Goal: Transaction & Acquisition: Obtain resource

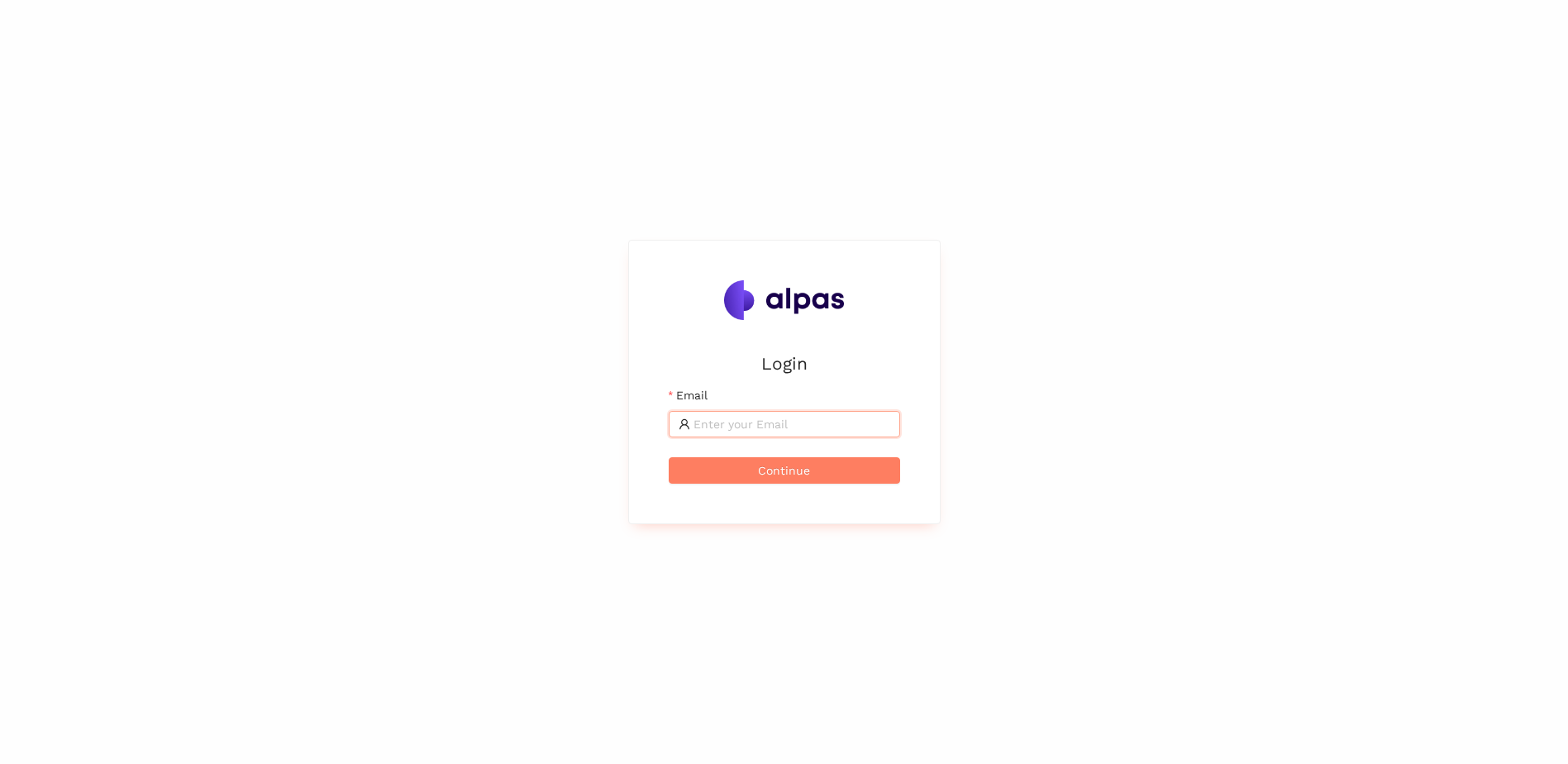
click at [749, 427] on input "Email" at bounding box center [792, 424] width 197 height 18
type input "[PERSON_NAME][EMAIL_ADDRESS][DOMAIN_NAME]"
click at [767, 471] on span "Continue" at bounding box center [784, 470] width 52 height 18
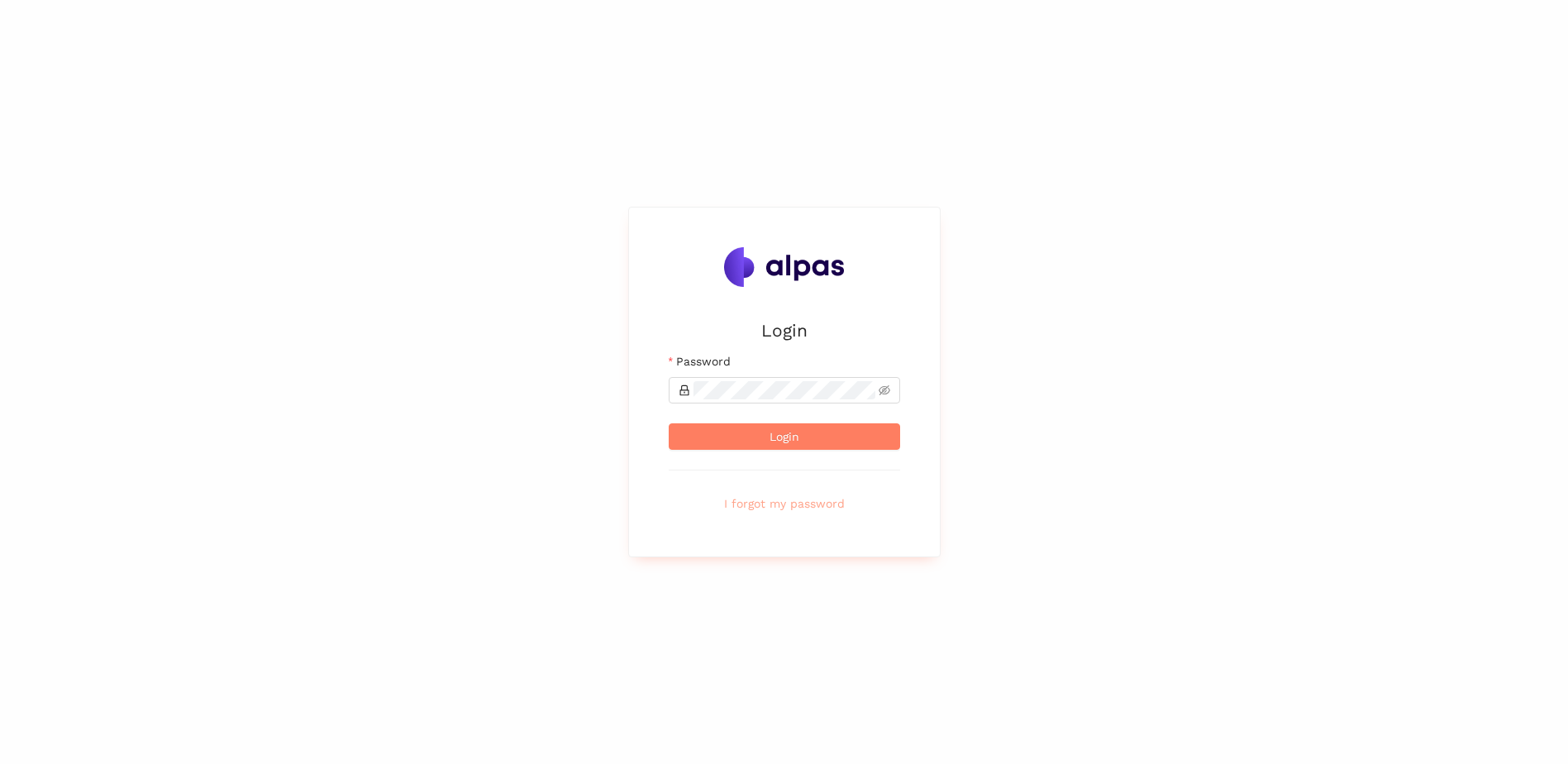
click at [763, 502] on span "I forgot my password" at bounding box center [784, 503] width 120 height 18
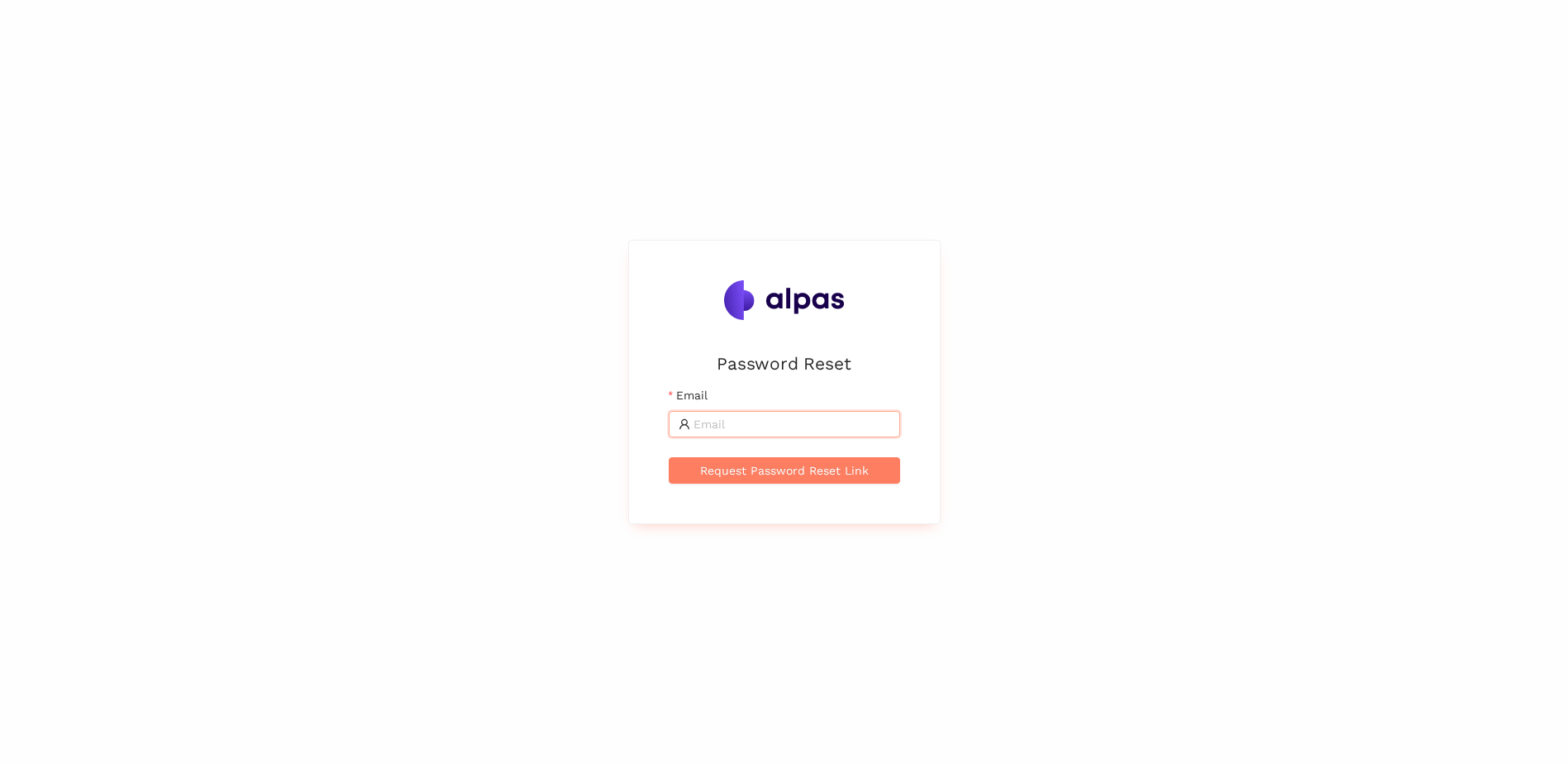
click at [746, 425] on input "Email" at bounding box center [792, 424] width 197 height 18
type input "[PERSON_NAME][EMAIL_ADDRESS][DOMAIN_NAME]"
click at [745, 475] on span "Request Password Reset Link" at bounding box center [784, 470] width 169 height 18
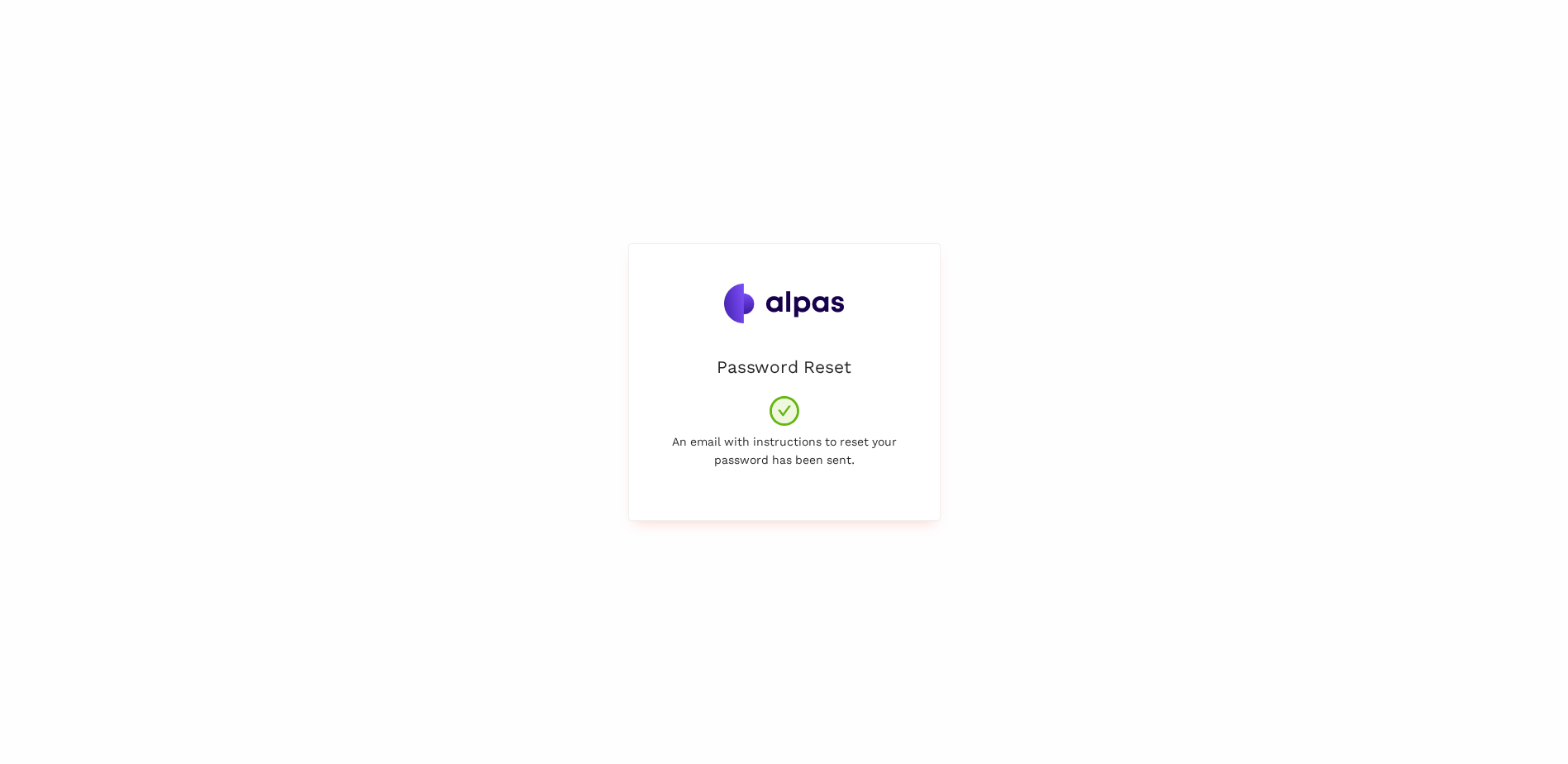
click at [502, 253] on div "Password Reset An email with instructions to reset your password has been sent." at bounding box center [784, 382] width 1568 height 764
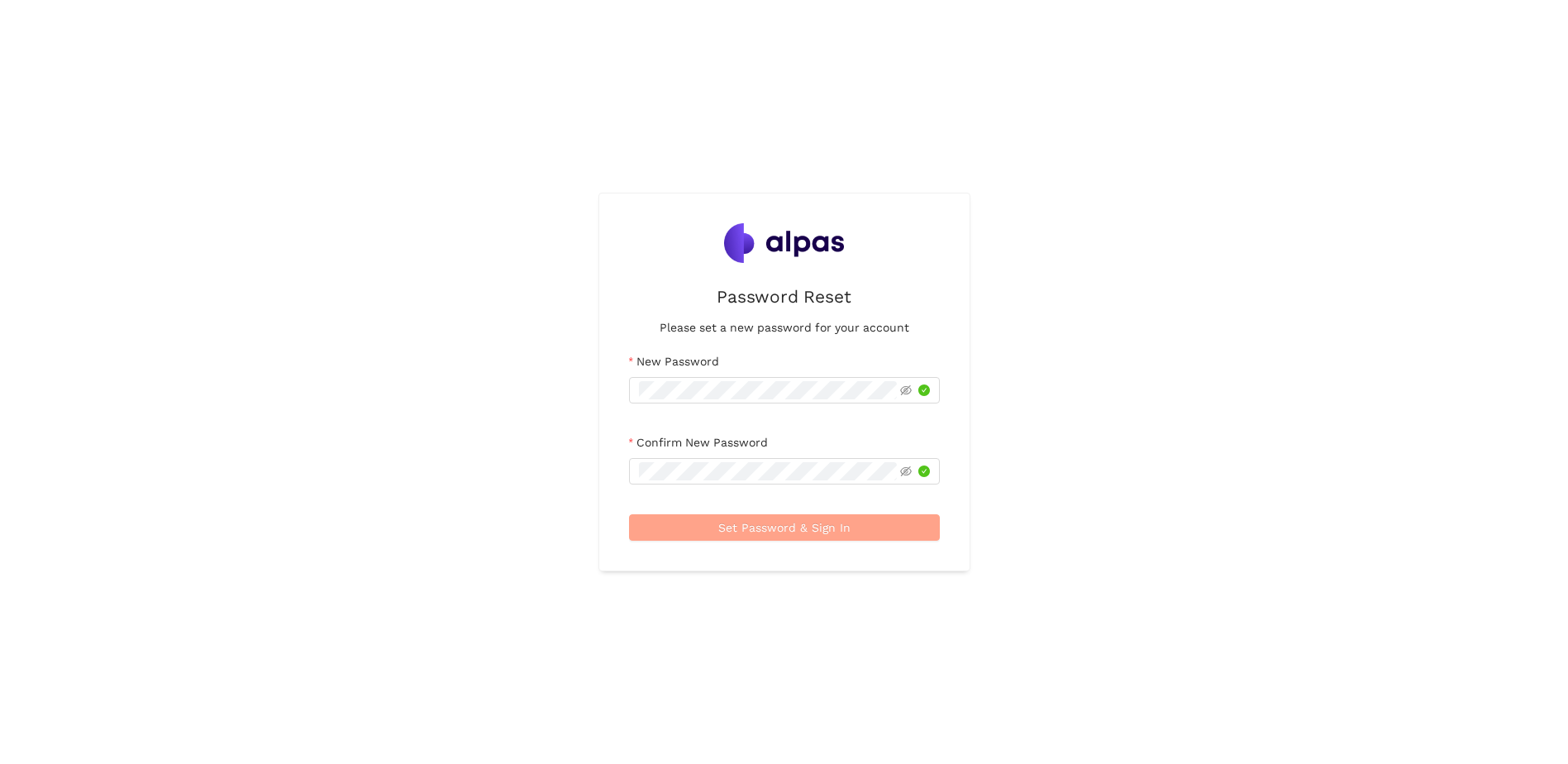
click at [780, 532] on span "Set Password & Sign In" at bounding box center [784, 528] width 132 height 18
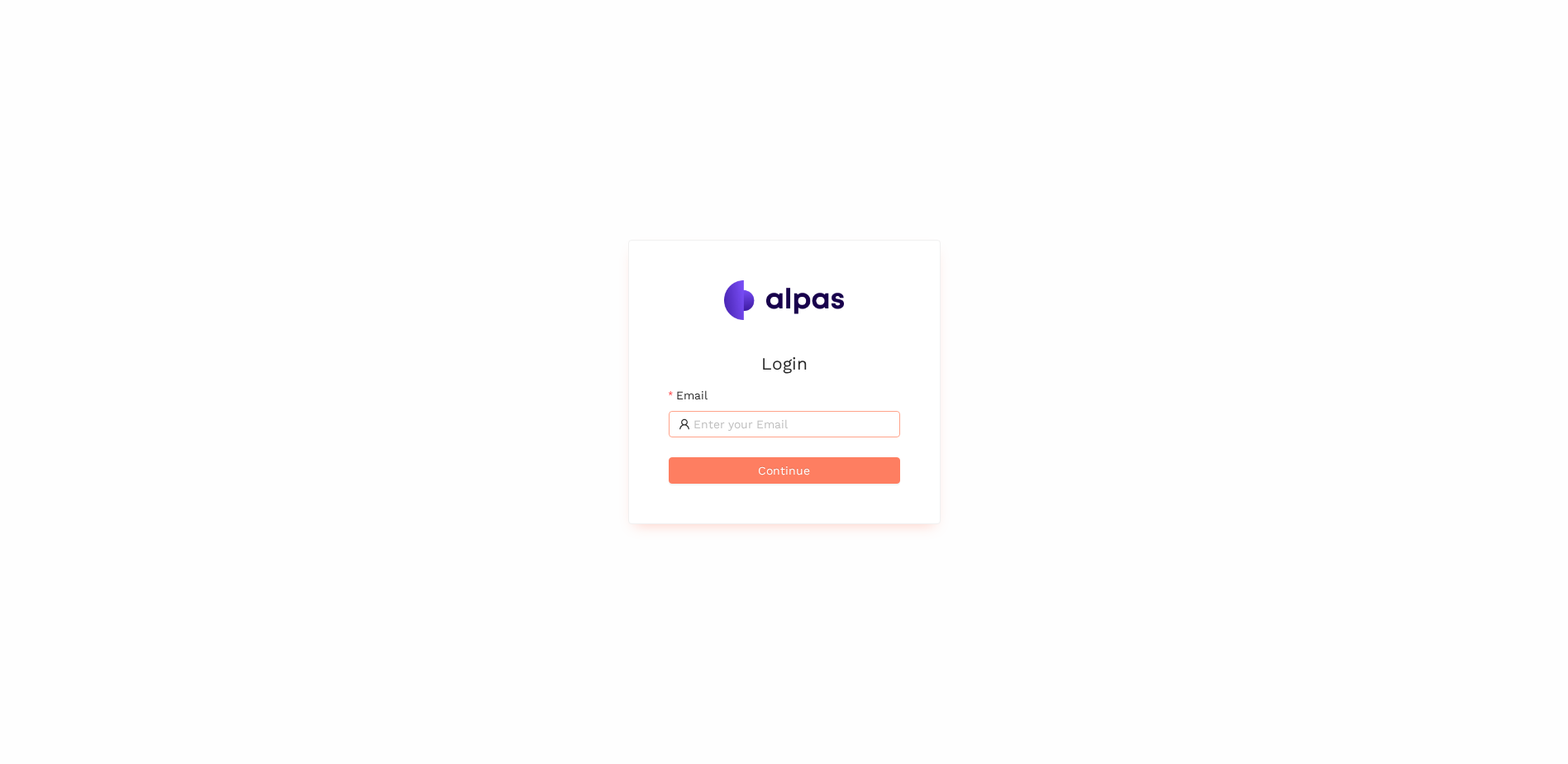
click at [808, 425] on input "Email" at bounding box center [792, 424] width 197 height 18
type input "[PERSON_NAME][EMAIL_ADDRESS][DOMAIN_NAME]"
click at [758, 467] on span "Continue" at bounding box center [784, 470] width 52 height 18
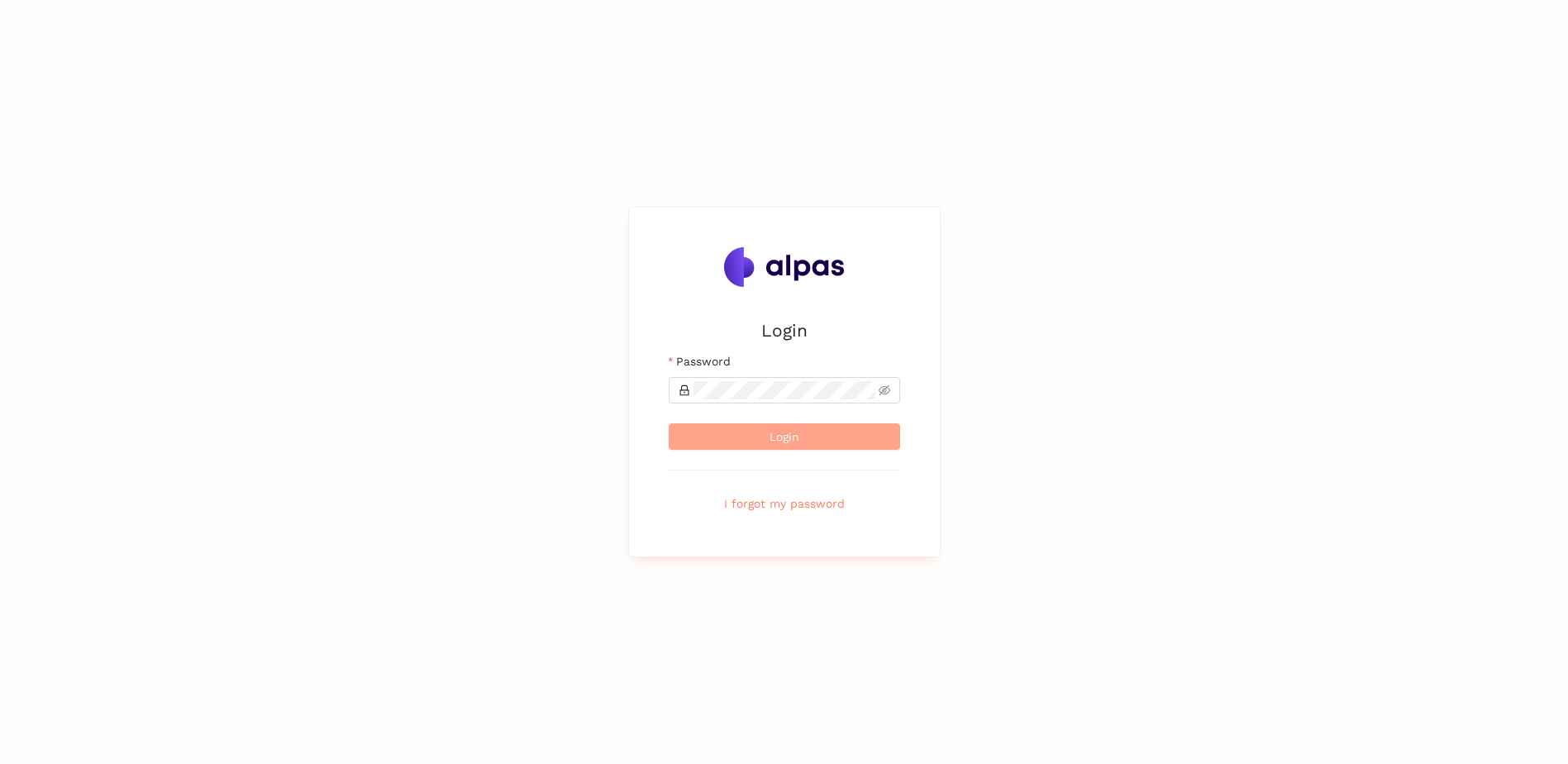
click at [772, 432] on span "Login" at bounding box center [784, 437] width 30 height 18
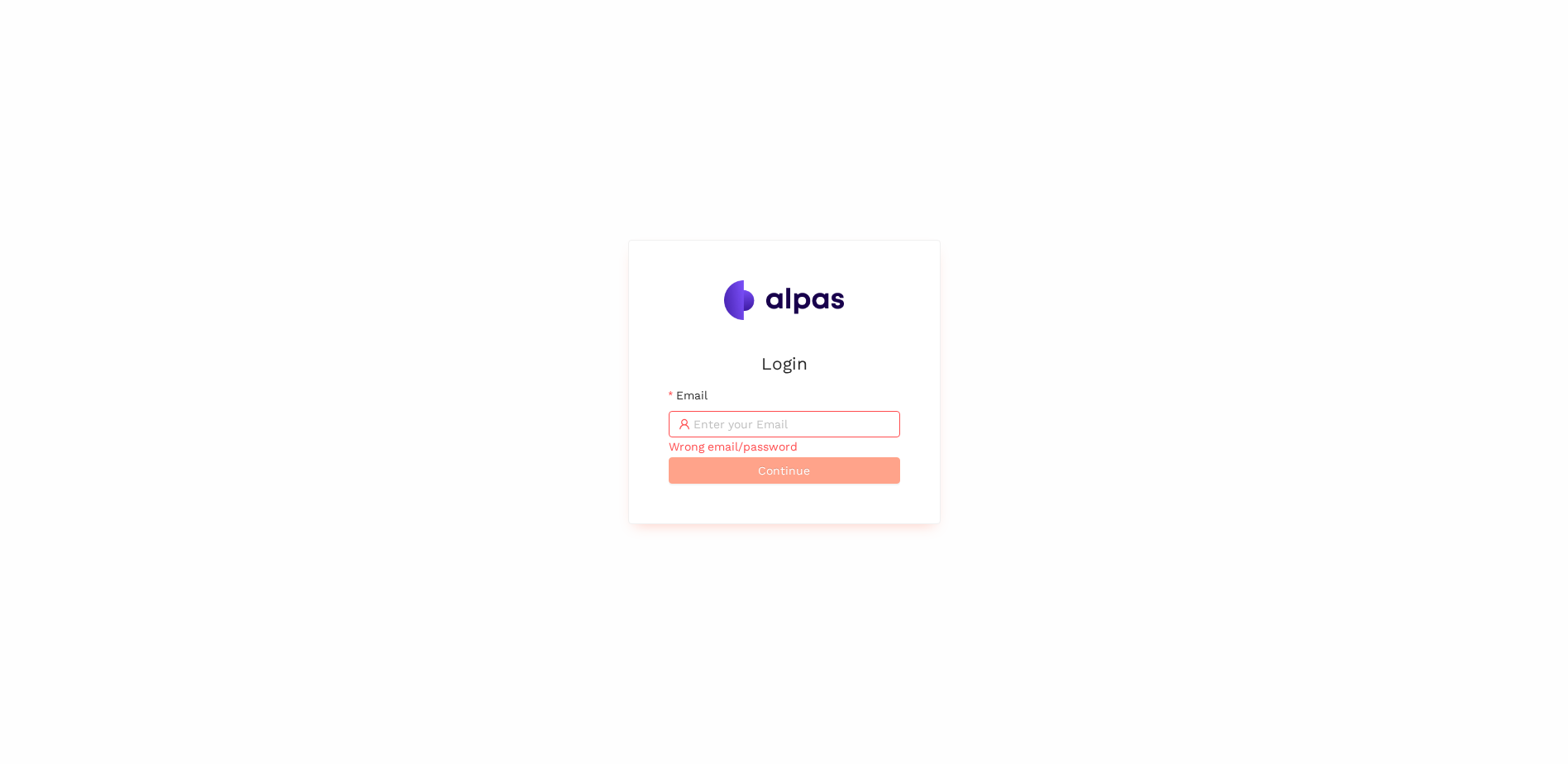
click at [772, 432] on input "Email" at bounding box center [792, 424] width 197 height 18
type input "Batterydevice"
click at [757, 466] on button "Continue" at bounding box center [784, 470] width 232 height 26
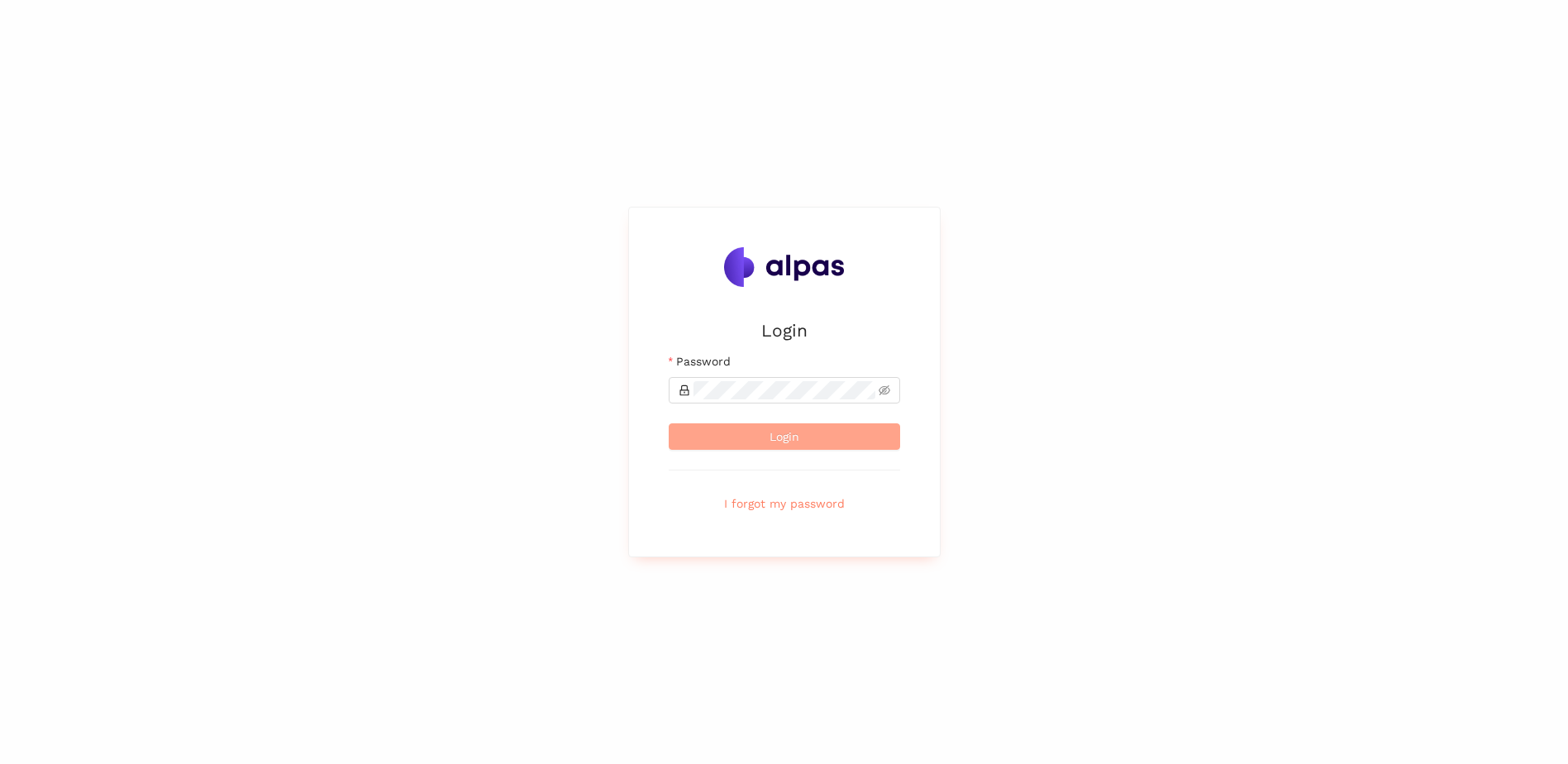
click at [757, 433] on button "Login" at bounding box center [784, 436] width 232 height 26
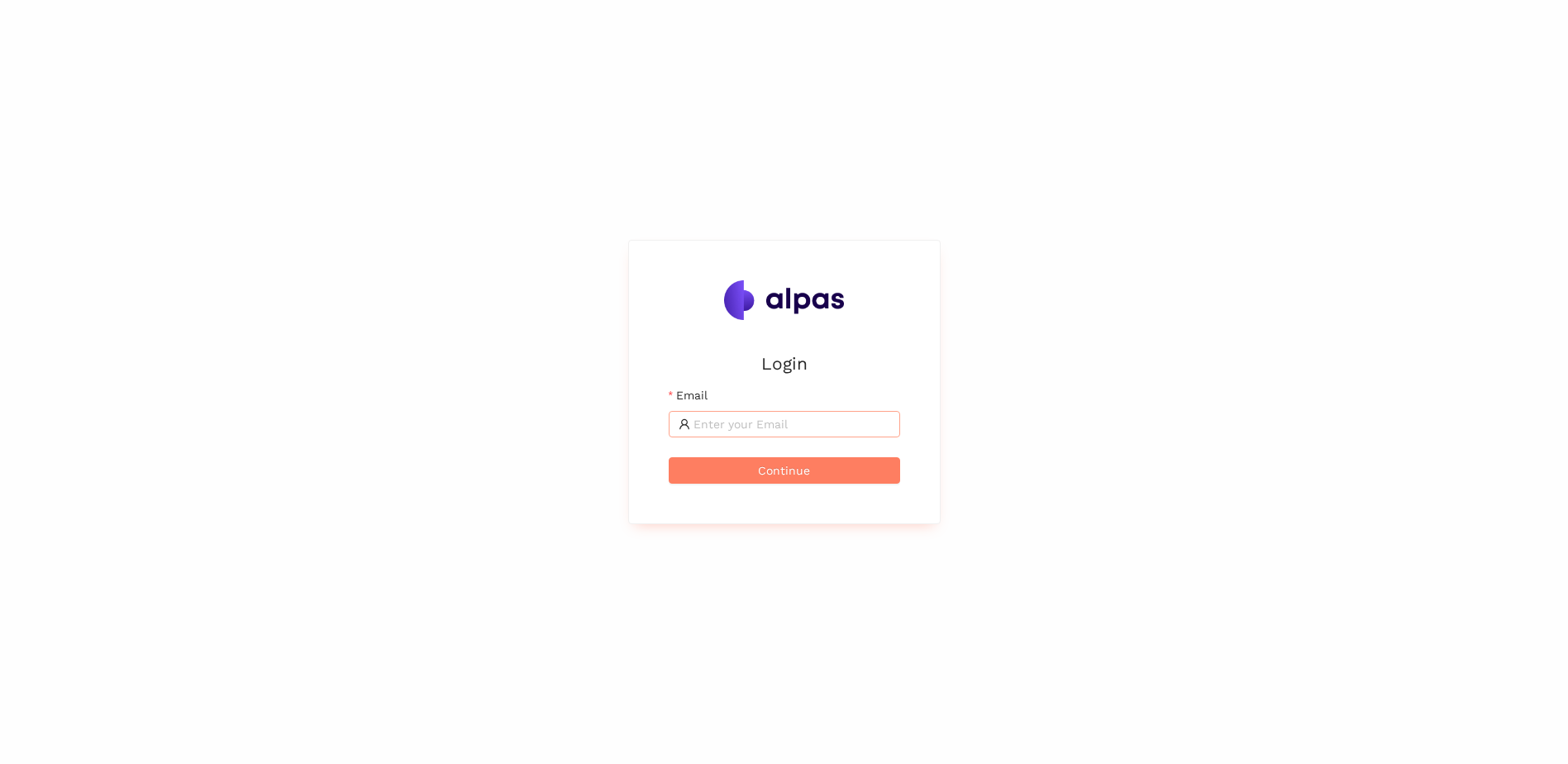
click at [781, 430] on input "Email" at bounding box center [792, 424] width 197 height 18
type input "[PERSON_NAME][EMAIL_ADDRESS][DOMAIN_NAME]"
click at [793, 473] on span "Continue" at bounding box center [784, 470] width 52 height 18
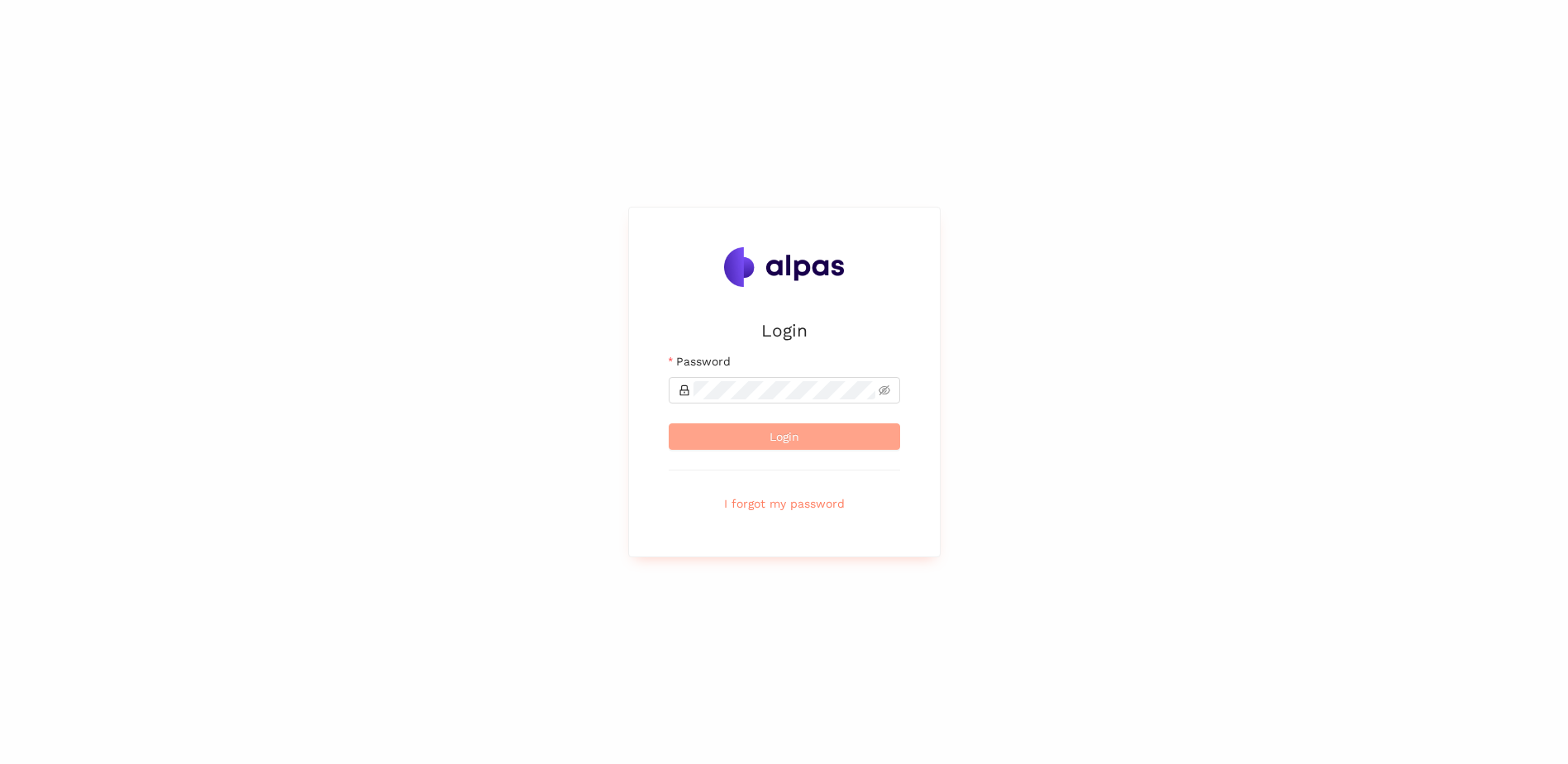
click at [764, 434] on button "Login" at bounding box center [784, 436] width 232 height 26
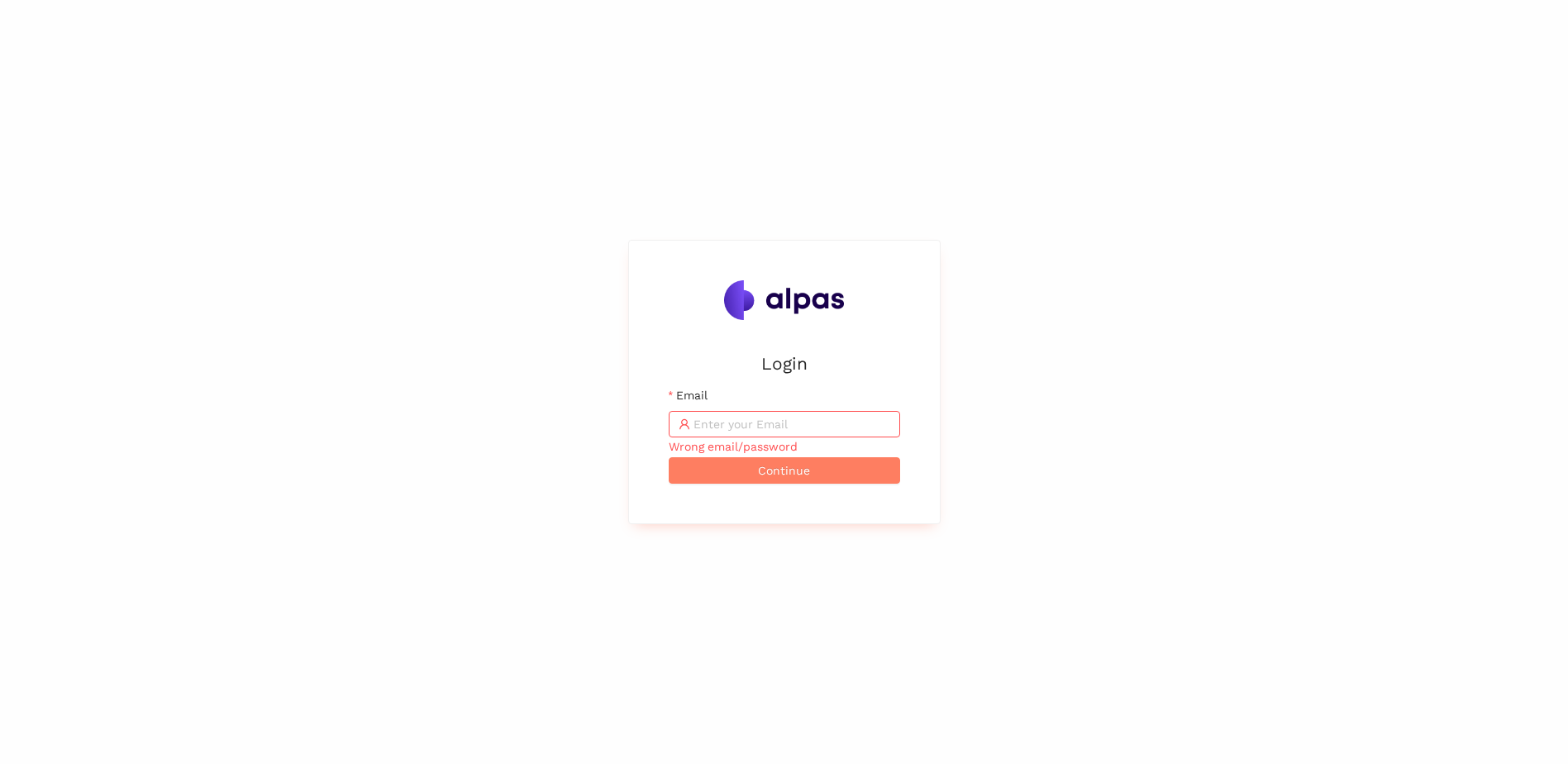
click at [739, 449] on div "Wrong email/password" at bounding box center [784, 447] width 232 height 18
click at [766, 477] on span "Continue" at bounding box center [784, 470] width 52 height 18
click at [729, 422] on input "Email" at bounding box center [792, 424] width 197 height 18
type input "[PERSON_NAME][EMAIL_ADDRESS][DOMAIN_NAME]"
click at [806, 471] on span "Continue" at bounding box center [784, 470] width 52 height 18
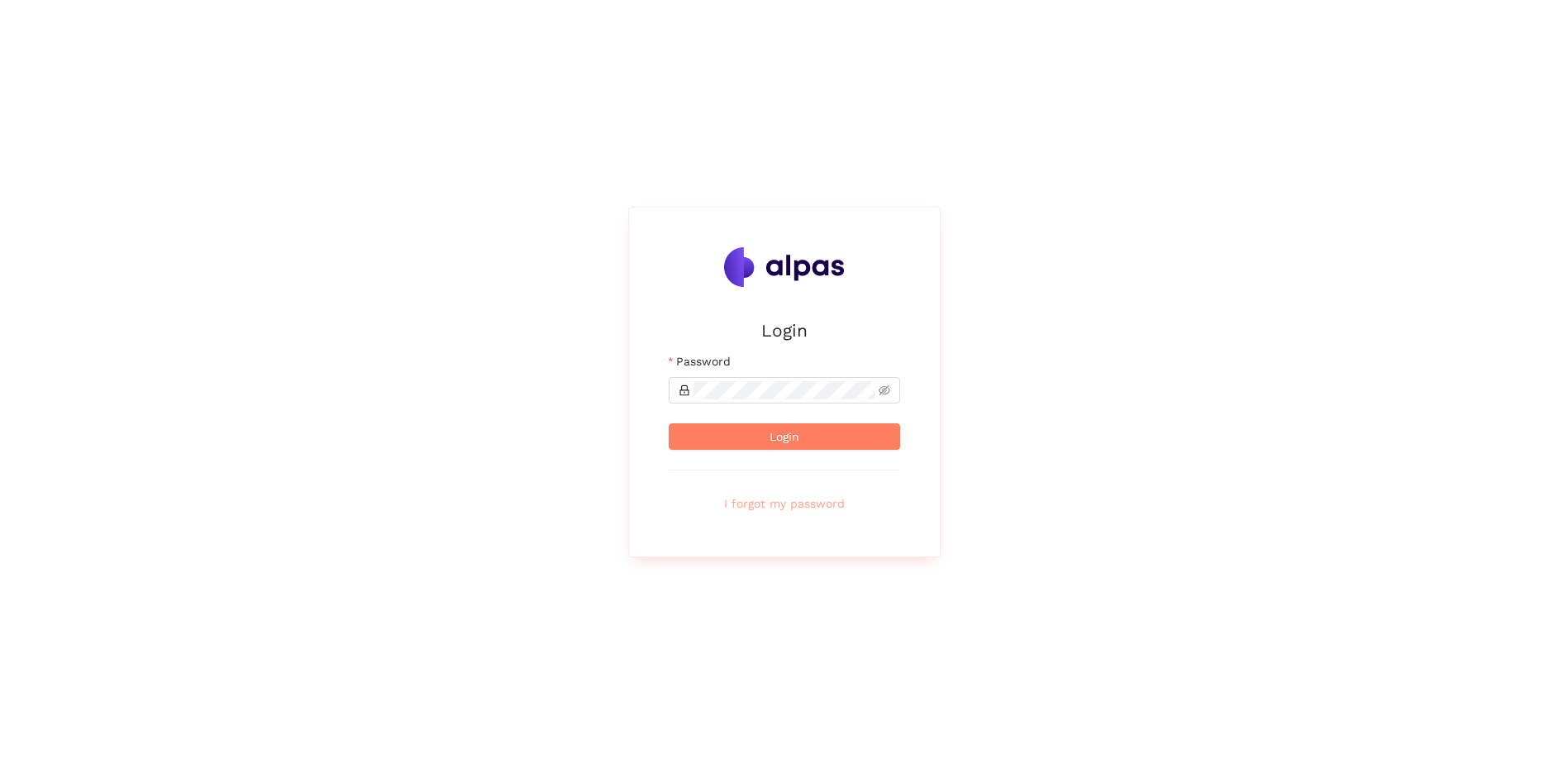
click at [801, 502] on span "I forgot my password" at bounding box center [784, 503] width 120 height 18
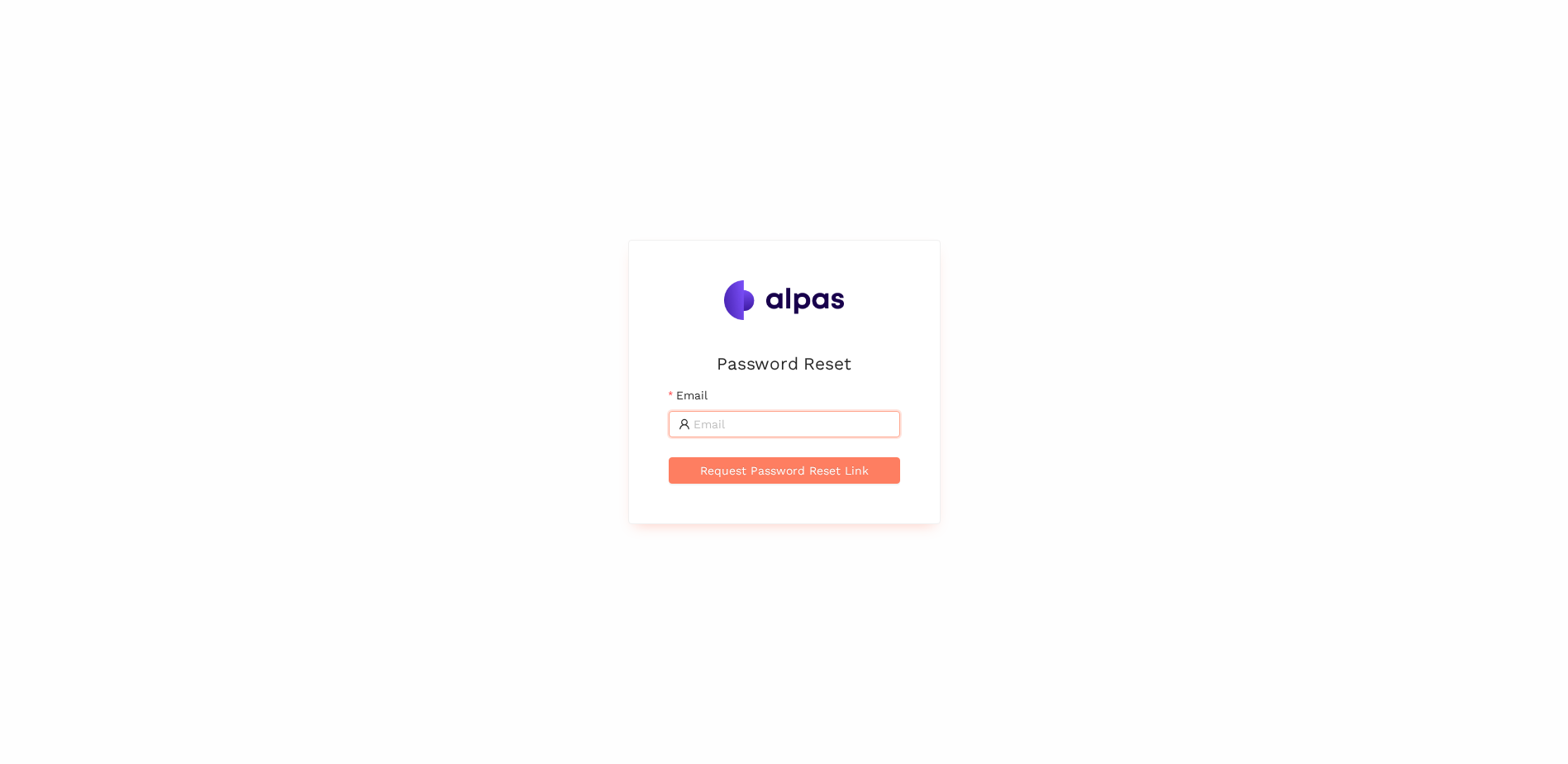
click at [729, 419] on input "Email" at bounding box center [792, 424] width 197 height 18
type input "[PERSON_NAME][EMAIL_ADDRESS][DOMAIN_NAME]"
click at [776, 469] on span "Request Password Reset Link" at bounding box center [784, 470] width 169 height 18
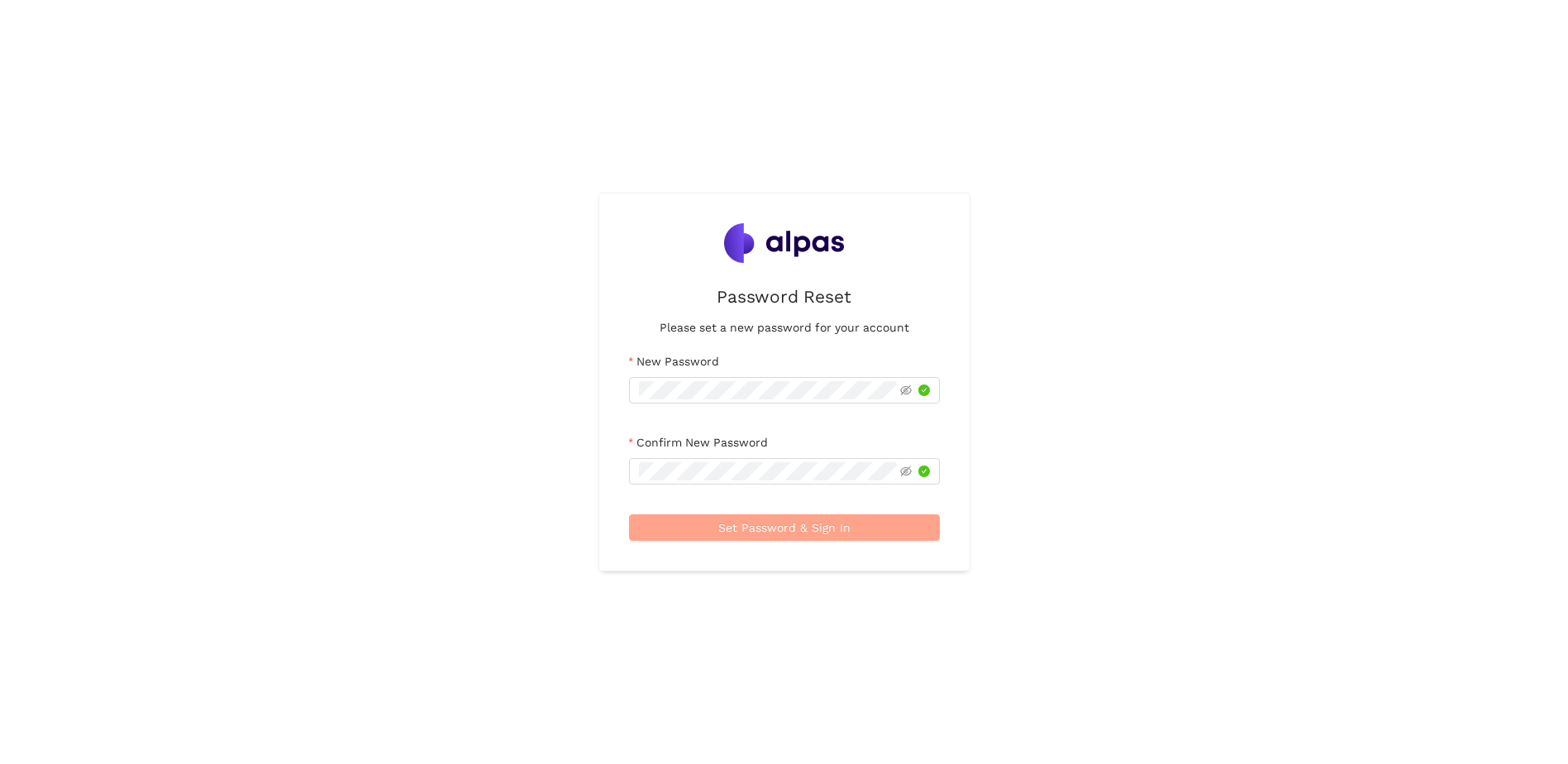
click at [771, 529] on span "Set Password & Sign In" at bounding box center [784, 528] width 132 height 18
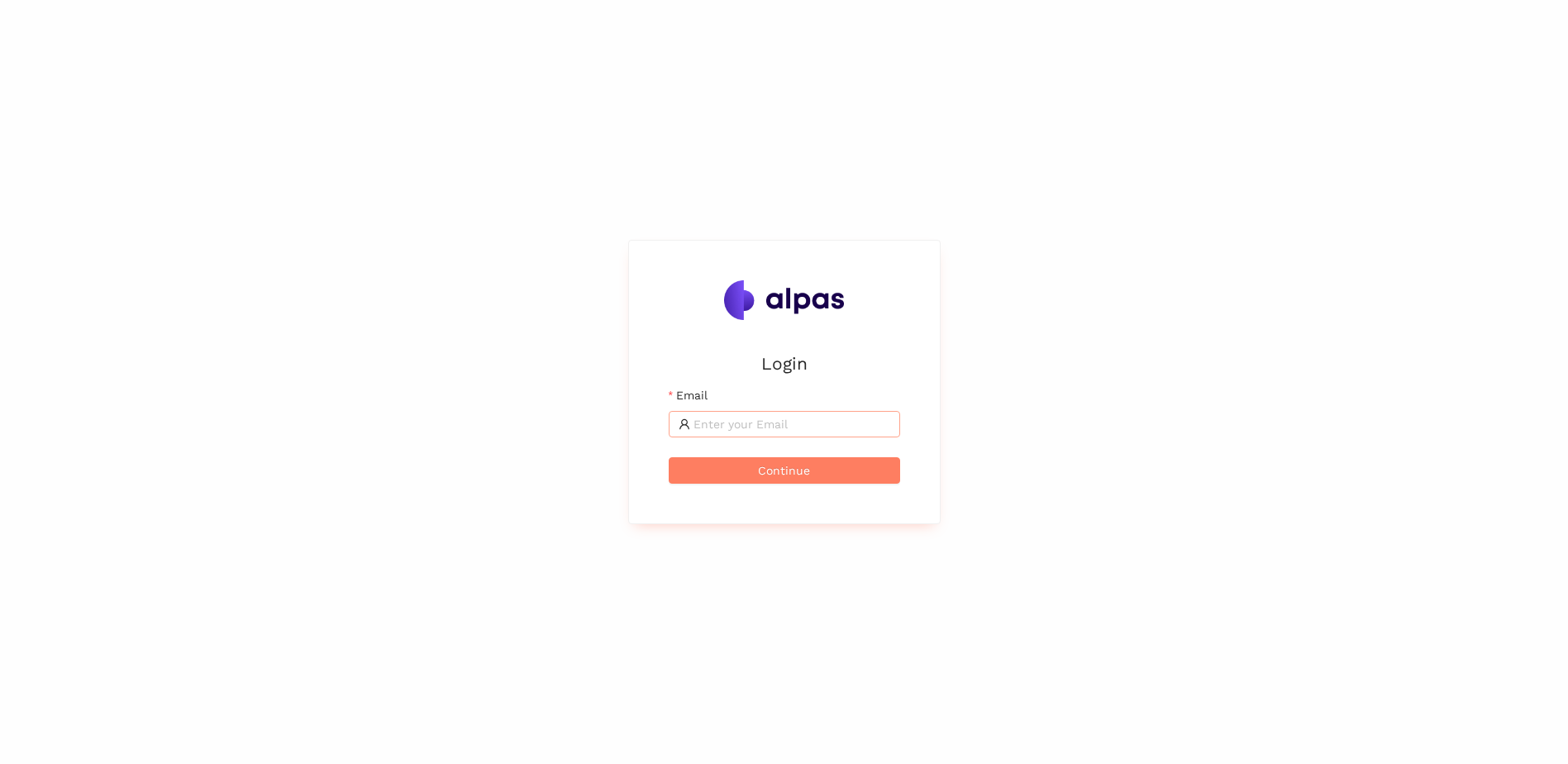
click at [772, 416] on input "Email" at bounding box center [792, 424] width 197 height 18
click at [816, 423] on input "[PERSON_NAME]" at bounding box center [792, 424] width 197 height 18
type input "[PERSON_NAME][EMAIL_ADDRESS][DOMAIN_NAME]"
click at [773, 466] on span "Continue" at bounding box center [784, 470] width 52 height 18
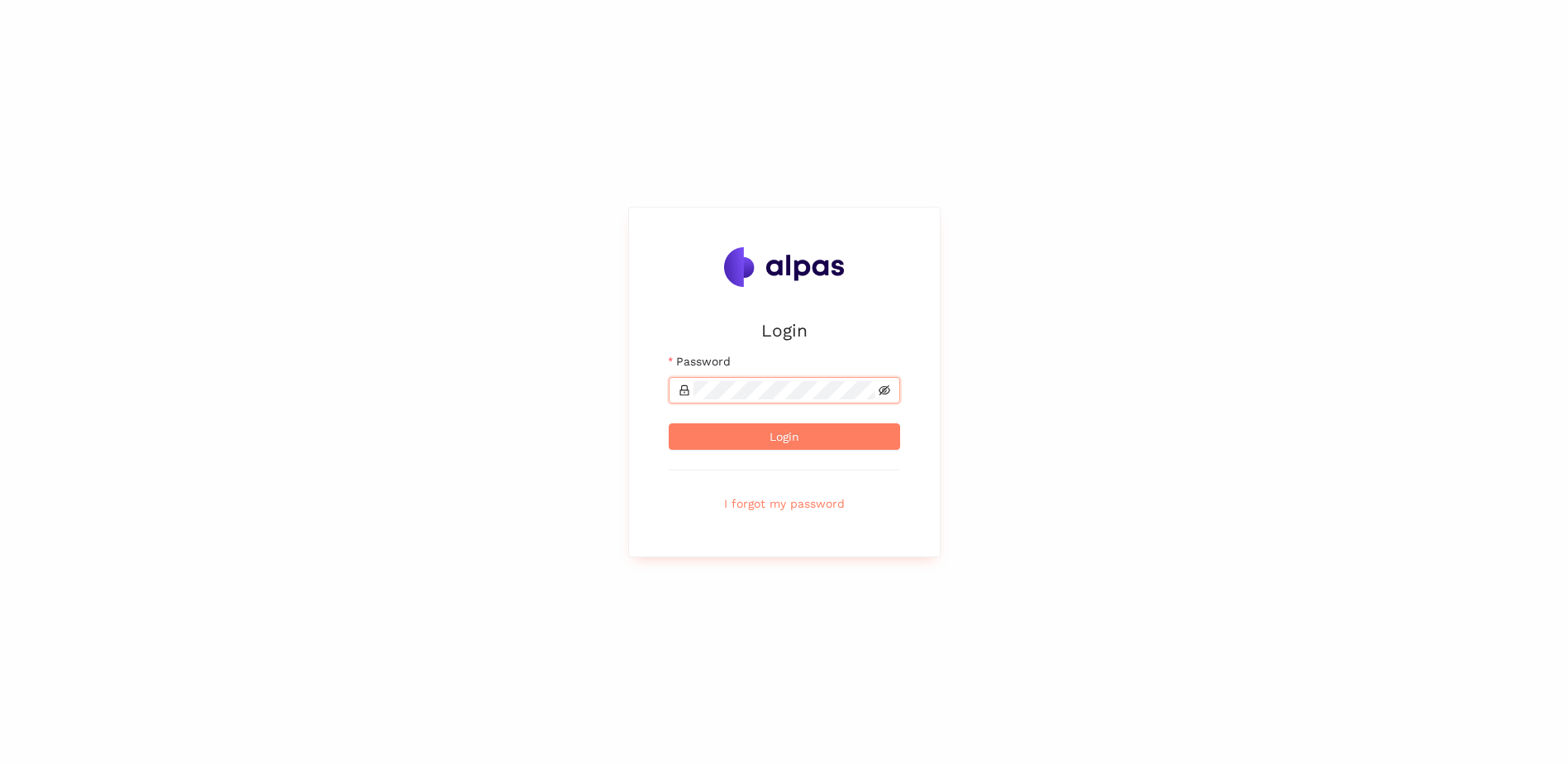
click at [884, 388] on icon "eye-invisible" at bounding box center [884, 390] width 12 height 10
click at [884, 388] on icon "eye" at bounding box center [884, 390] width 12 height 8
click at [822, 423] on button "Login" at bounding box center [784, 436] width 232 height 26
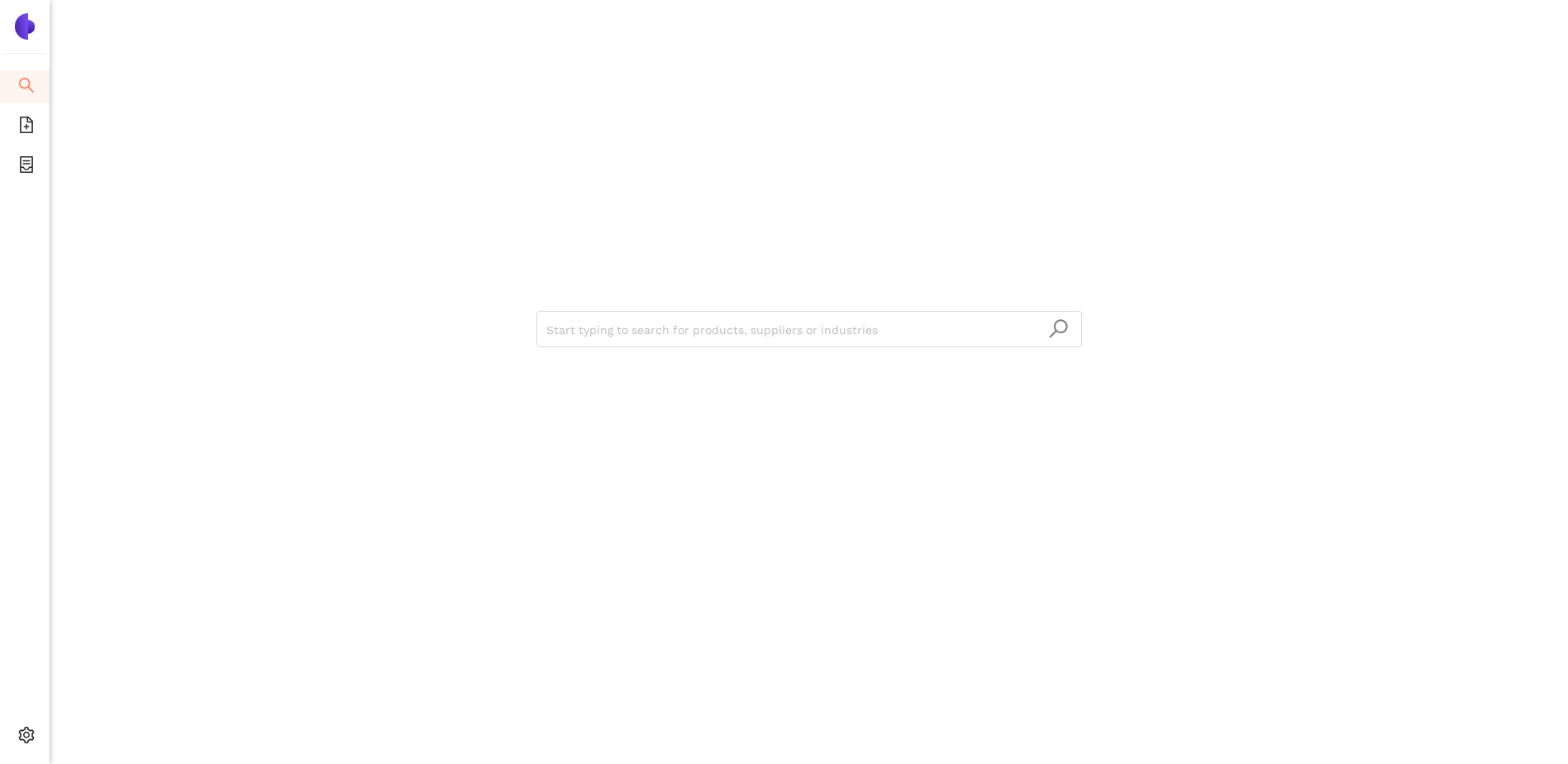
click at [870, 172] on div "Start typing to search for products, suppliers or industries" at bounding box center [810, 327] width 992 height 655
click at [26, 163] on icon "container" at bounding box center [26, 164] width 13 height 16
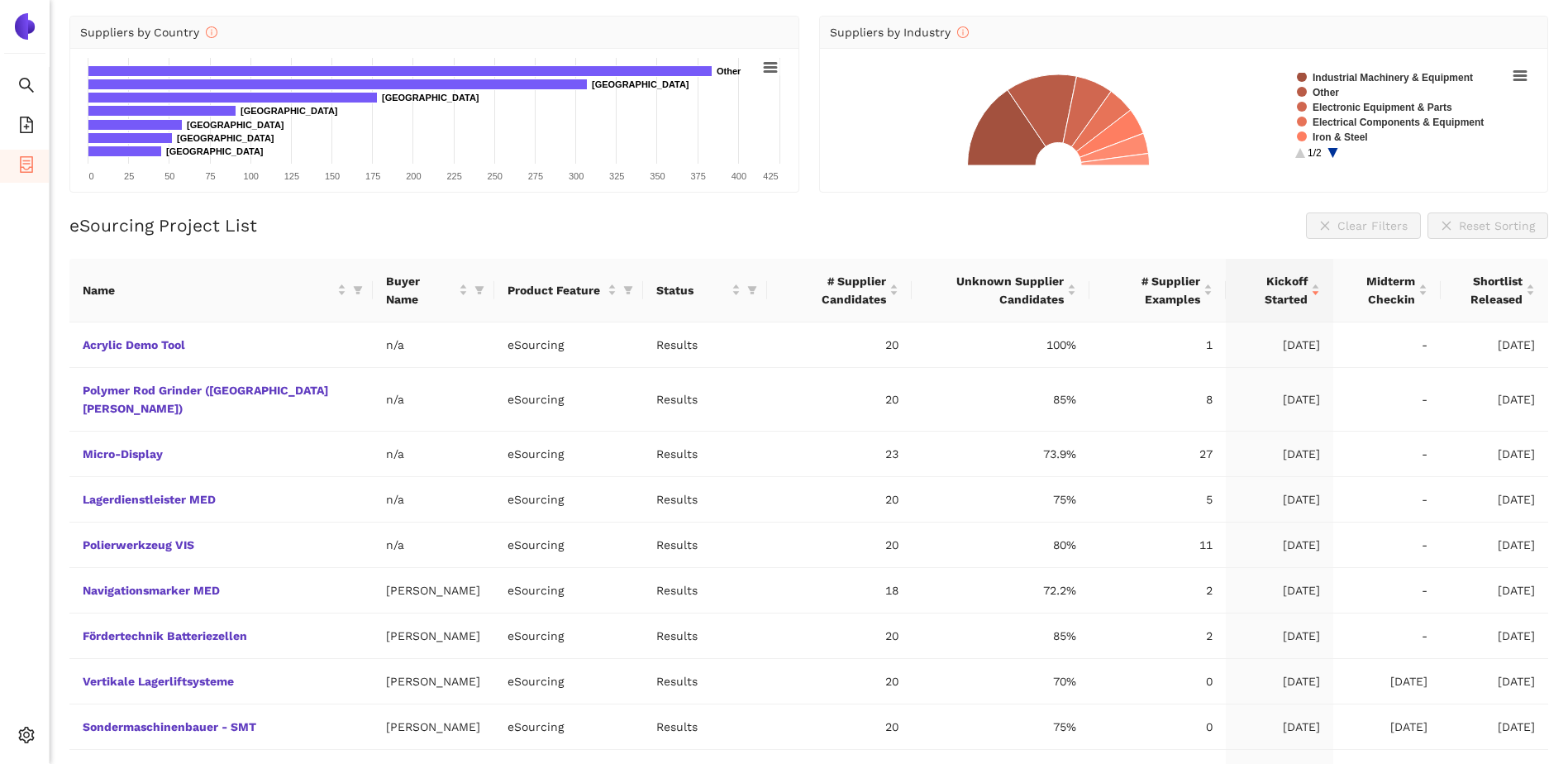
scroll to position [232, 0]
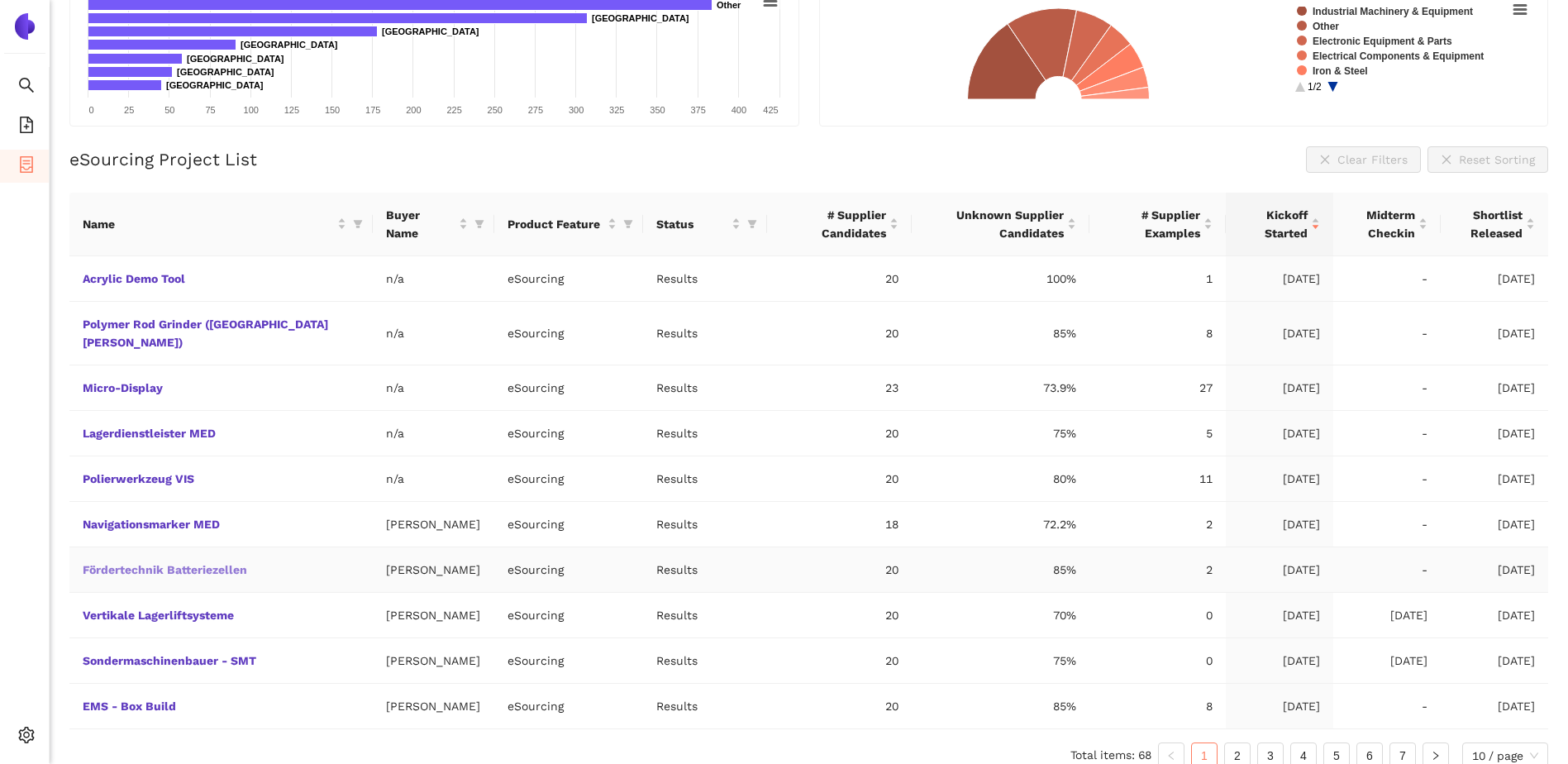
click at [0, 0] on link "Fördertechnik Batteriezellen" at bounding box center [0, 0] width 0 height 0
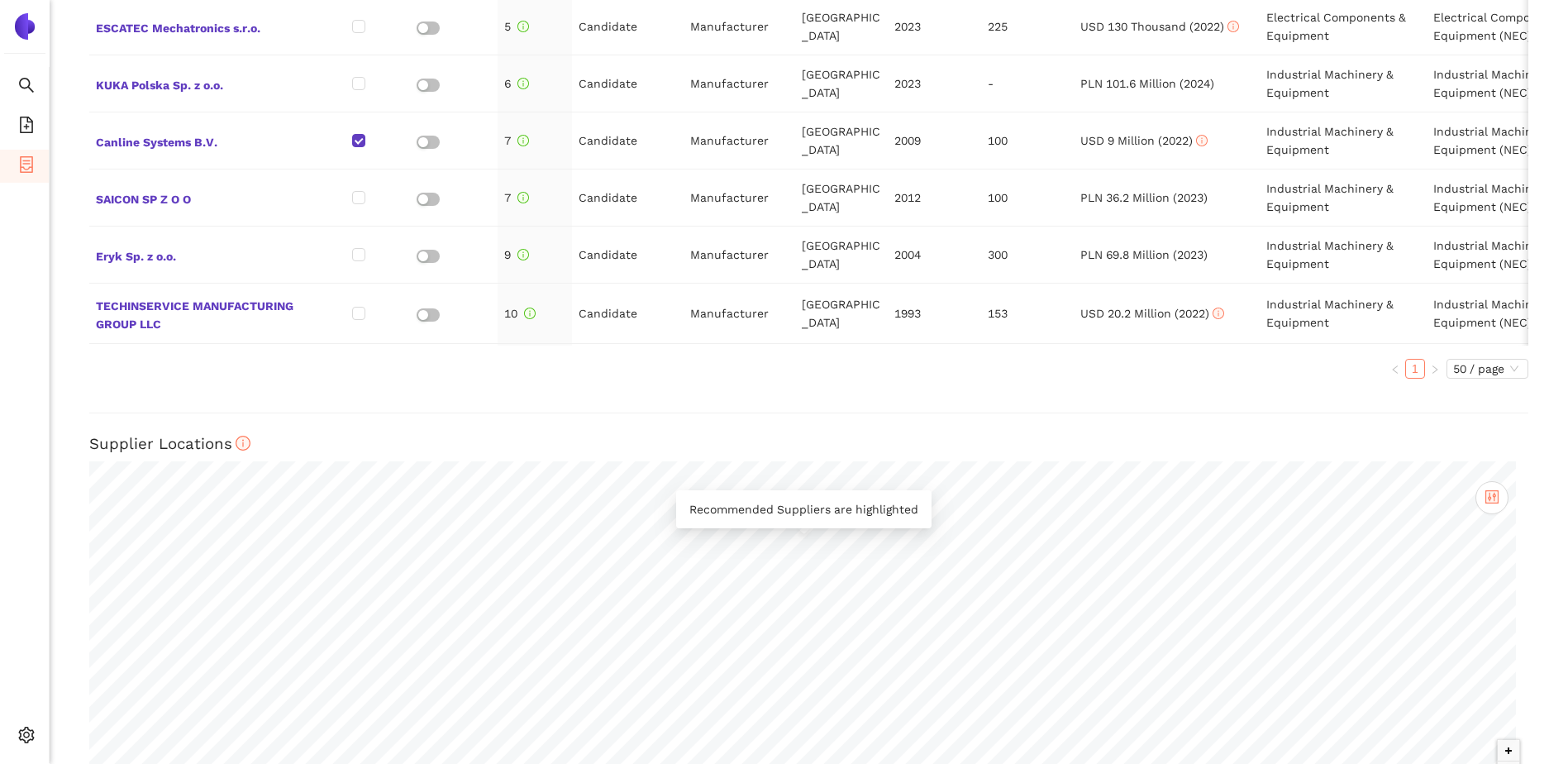
scroll to position [1103, 0]
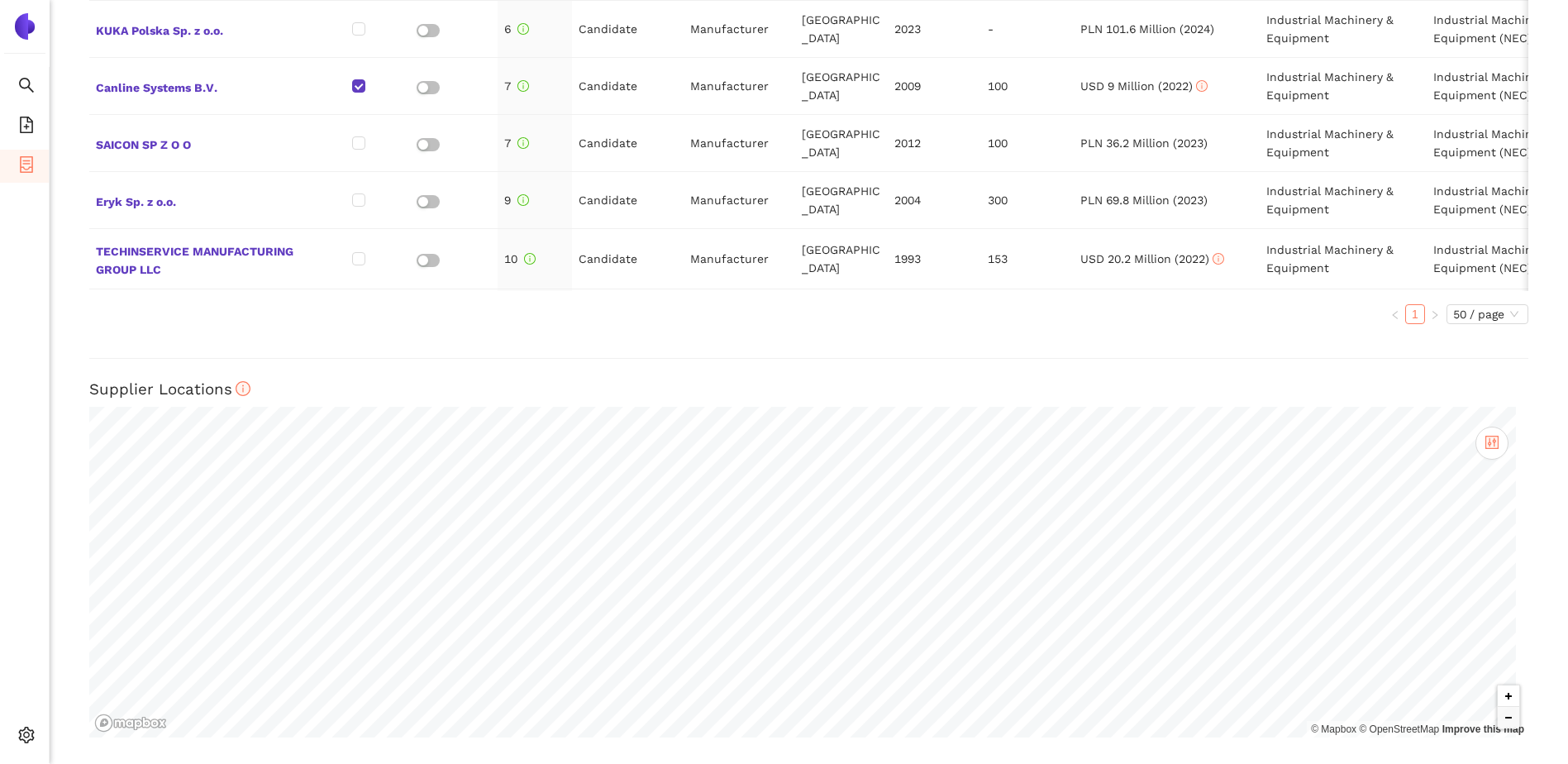
click at [1499, 697] on button "Zoom in" at bounding box center [1509, 697] width 22 height 22
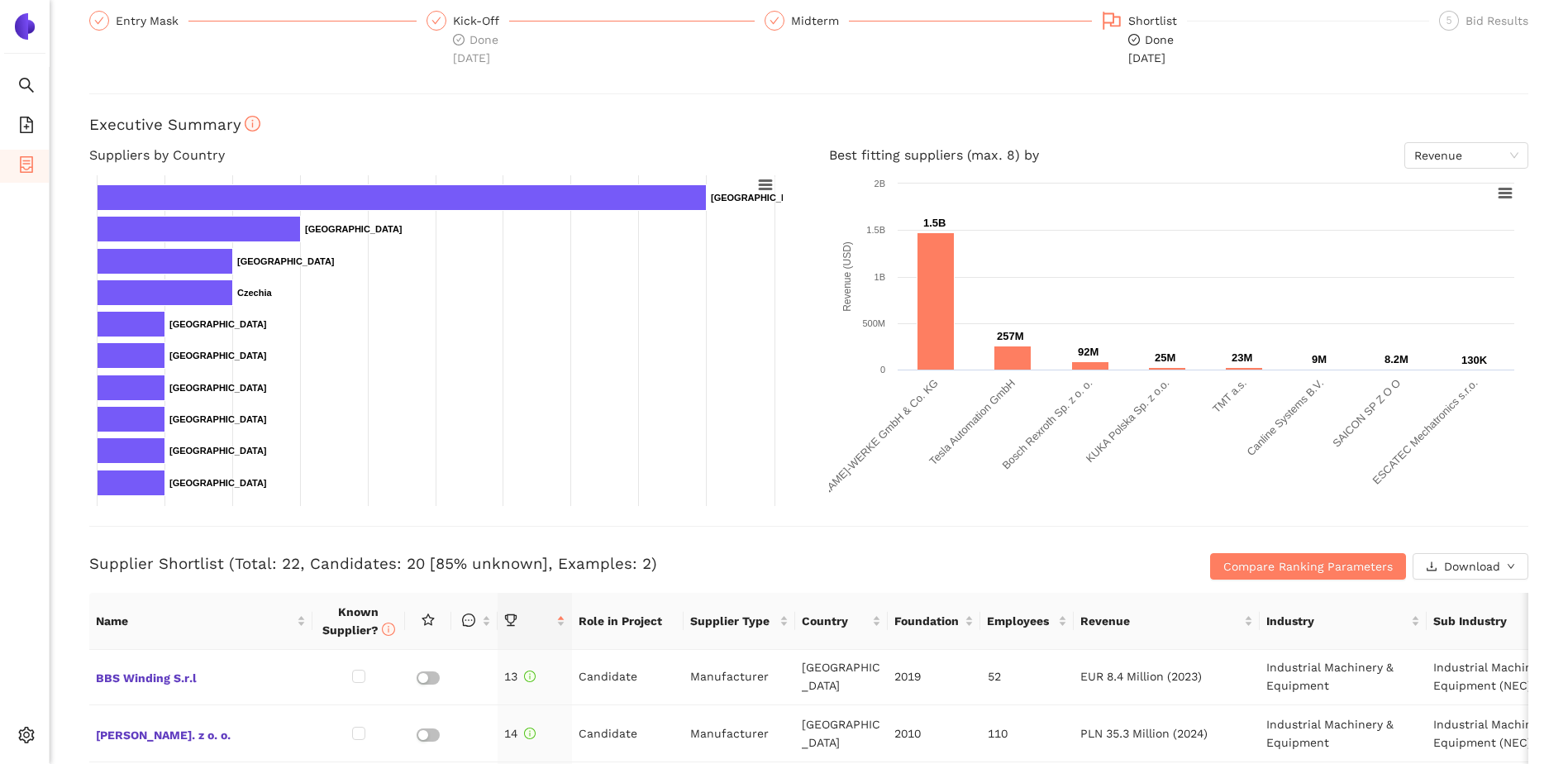
scroll to position [0, 0]
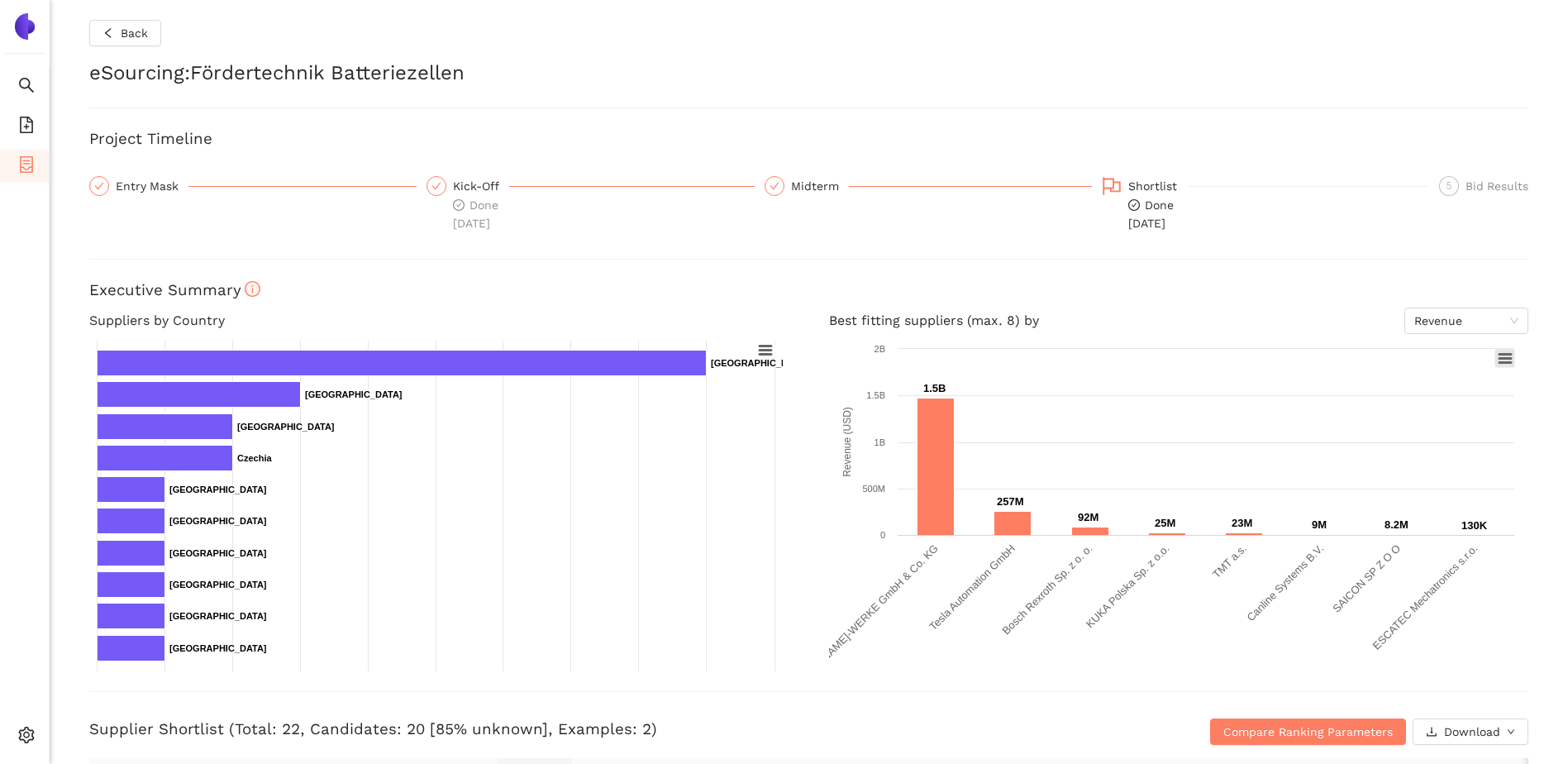
click at [1500, 356] on icon at bounding box center [1505, 359] width 12 height 8
click at [1500, 360] on icon at bounding box center [1505, 359] width 12 height 8
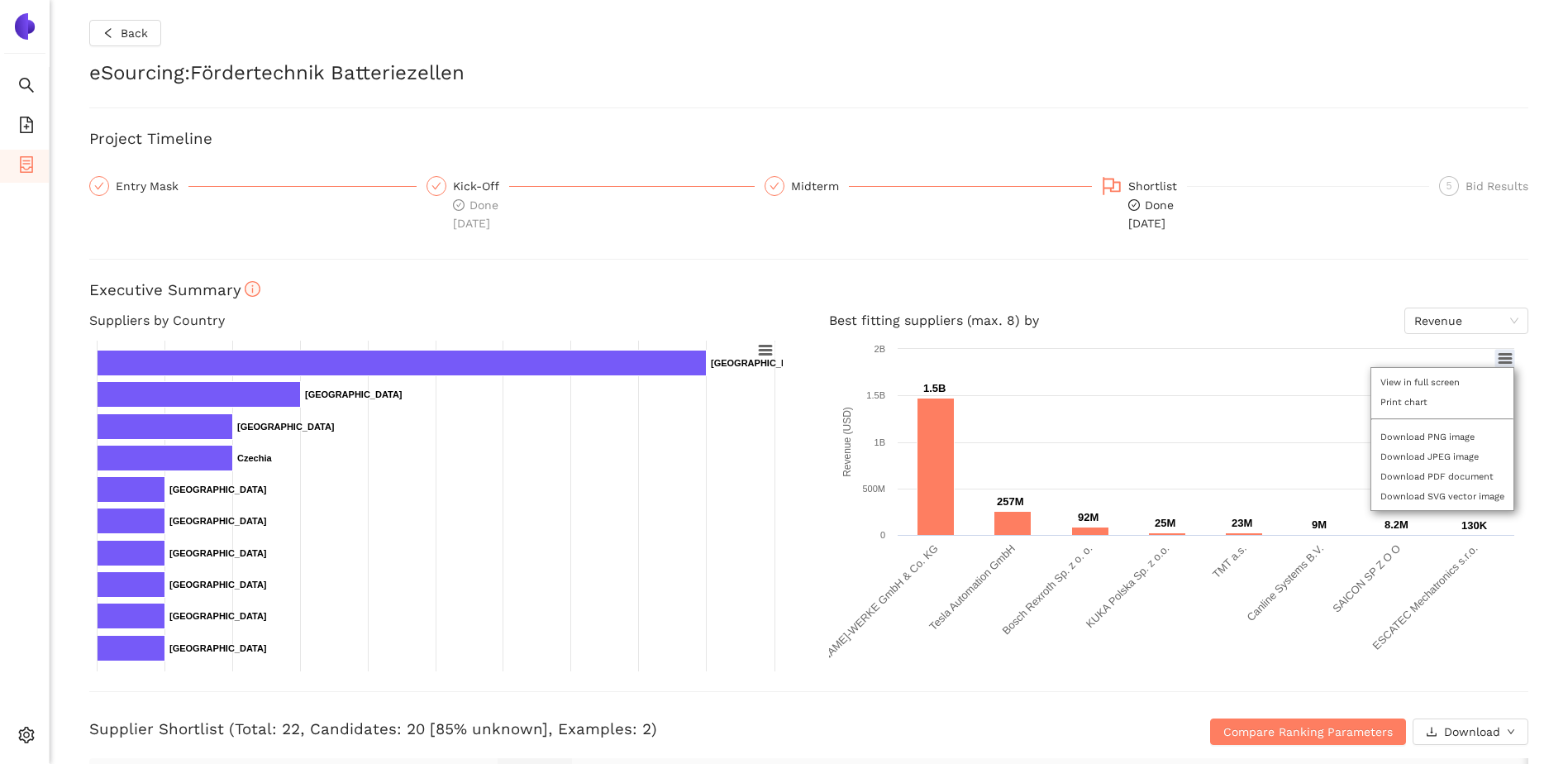
click at [1499, 360] on div "View in full screen Print chart Download PNG image Download JPEG image Download…" at bounding box center [1442, 439] width 183 height 183
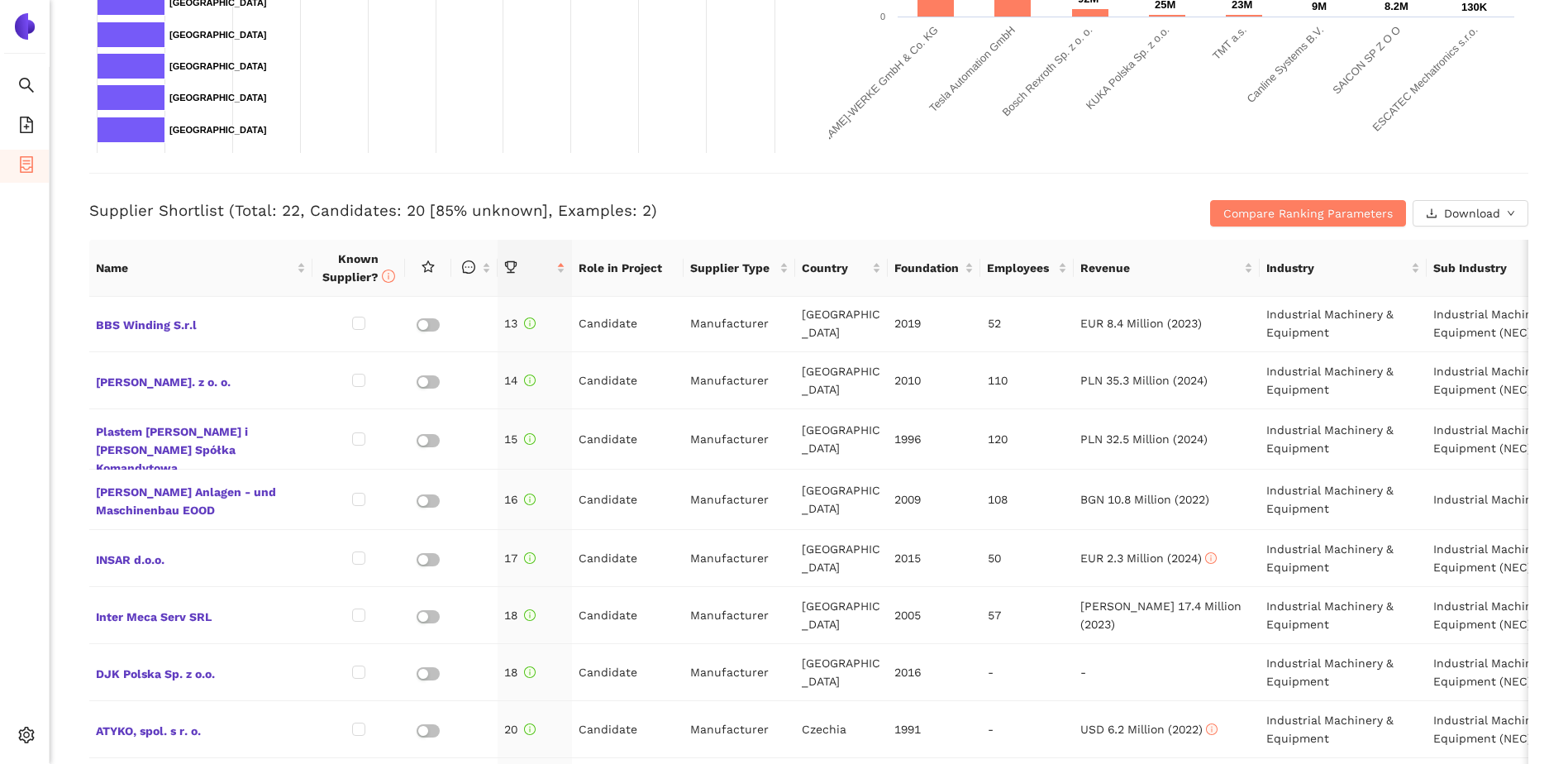
scroll to position [441, 0]
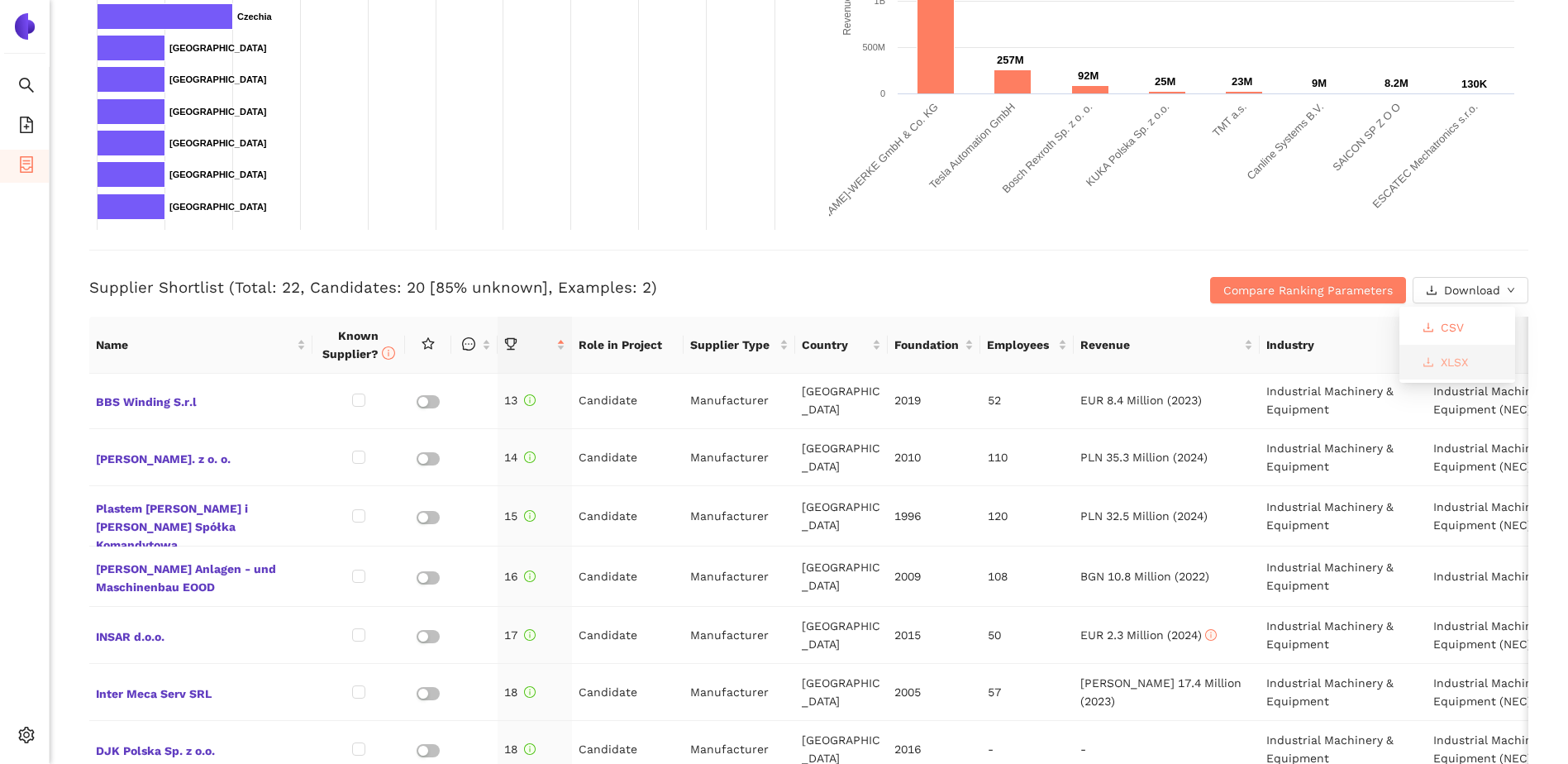
click at [1455, 361] on span "XLSX" at bounding box center [1455, 362] width 27 height 18
